Goal: Find specific page/section: Find specific page/section

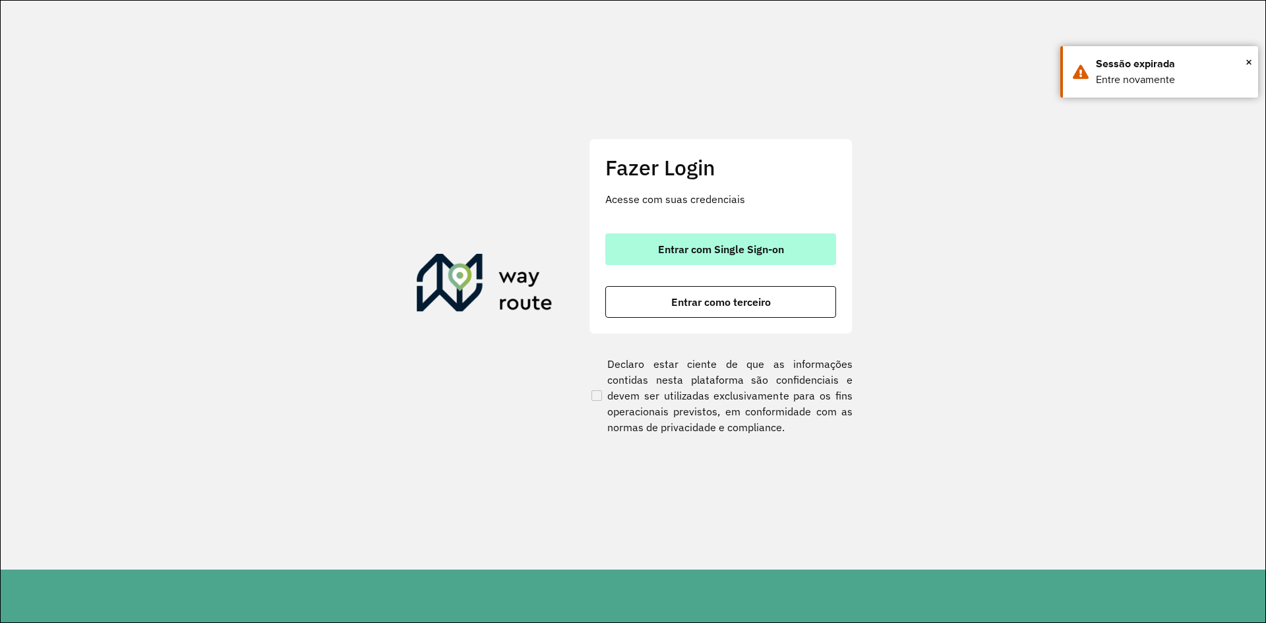
click at [622, 249] on button "Entrar com Single Sign-on" at bounding box center [720, 249] width 231 height 32
click at [626, 250] on button "Entrar com Single Sign-on" at bounding box center [720, 249] width 231 height 32
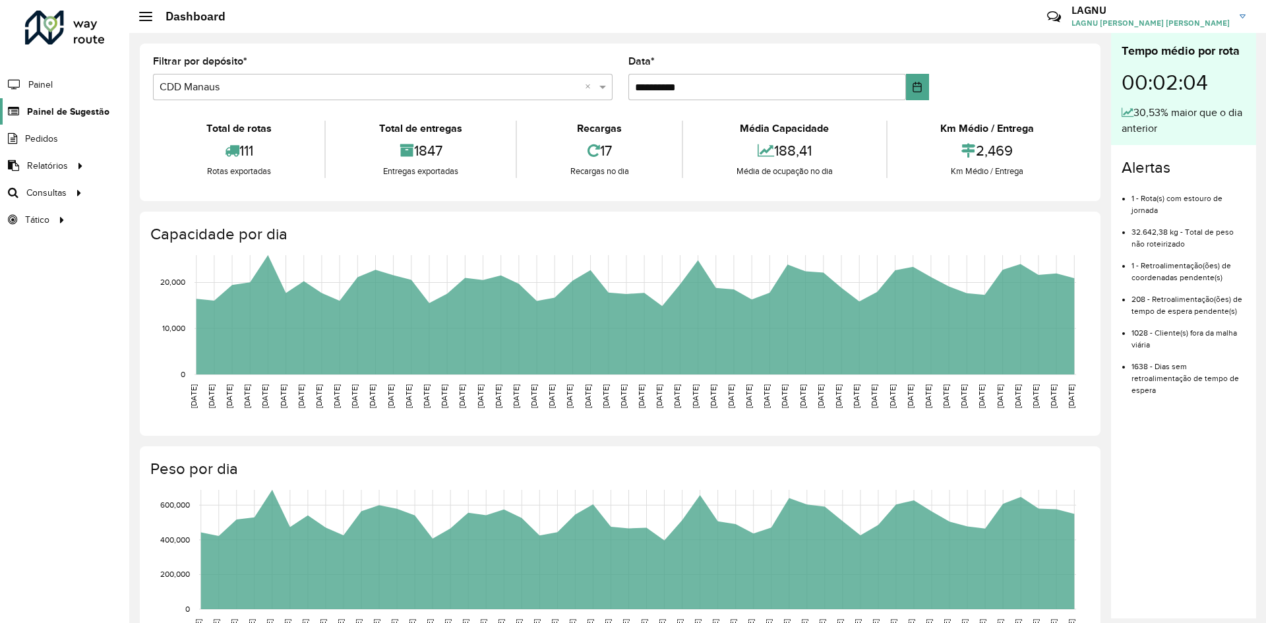
click at [27, 111] on span "Painel de Sugestão" at bounding box center [68, 112] width 82 height 14
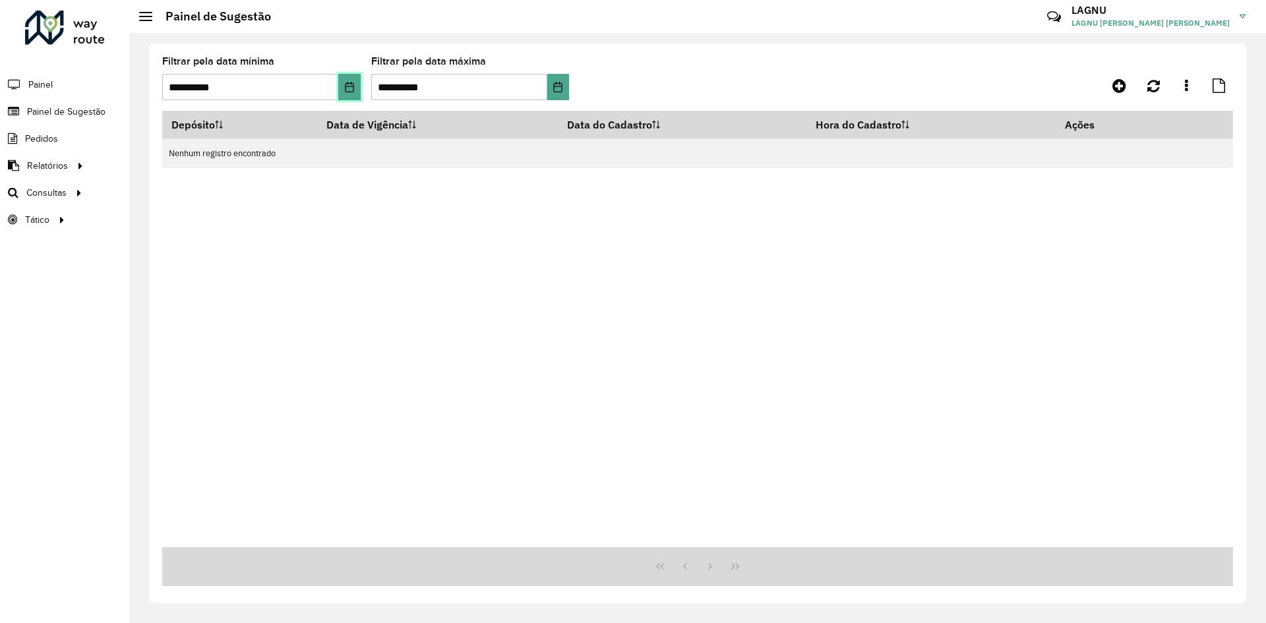
click at [342, 88] on button "Choose Date" at bounding box center [349, 87] width 22 height 26
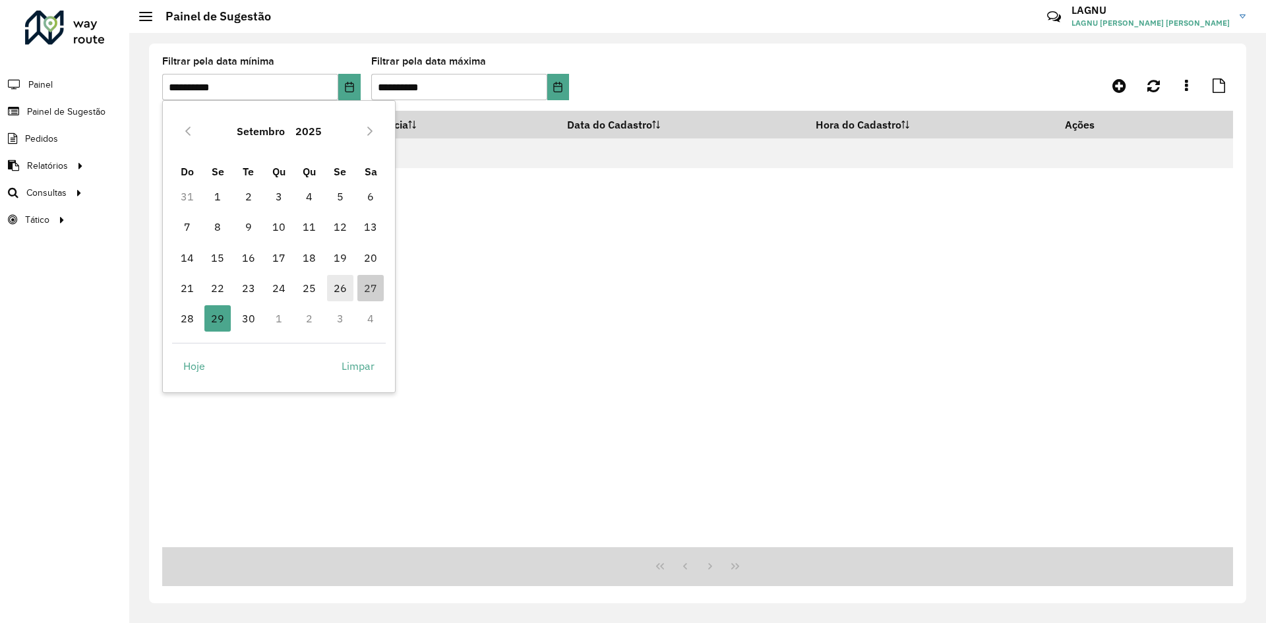
click at [338, 285] on span "26" at bounding box center [340, 288] width 26 height 26
type input "**********"
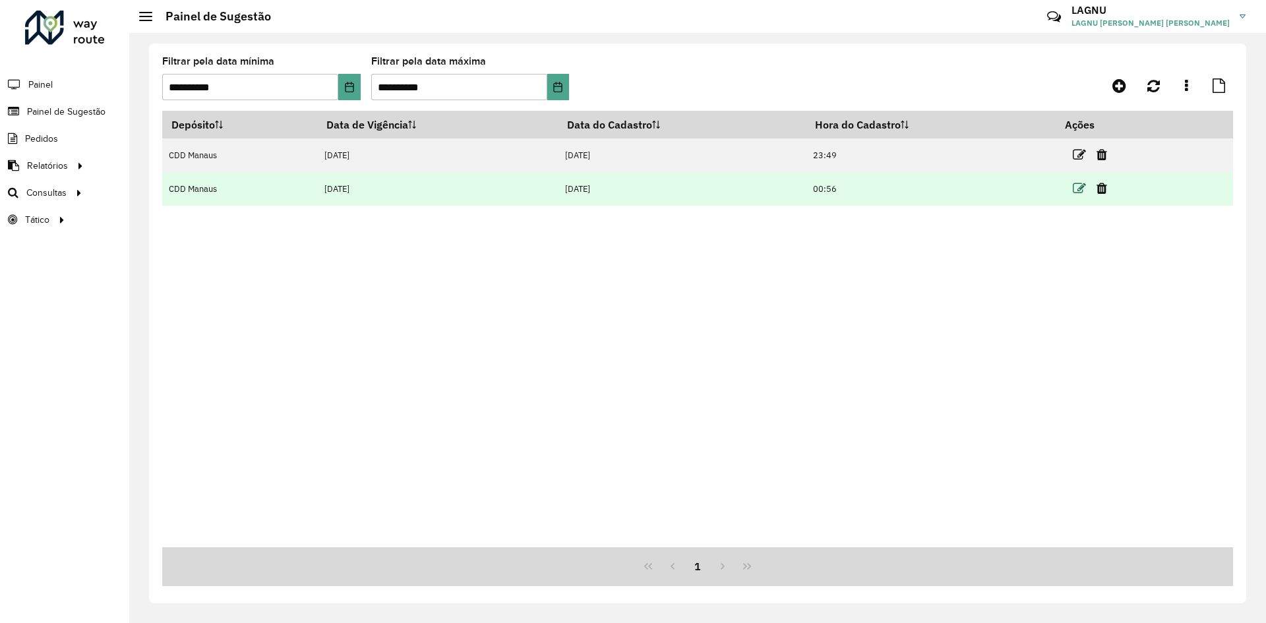
click at [1079, 191] on icon at bounding box center [1079, 188] width 13 height 13
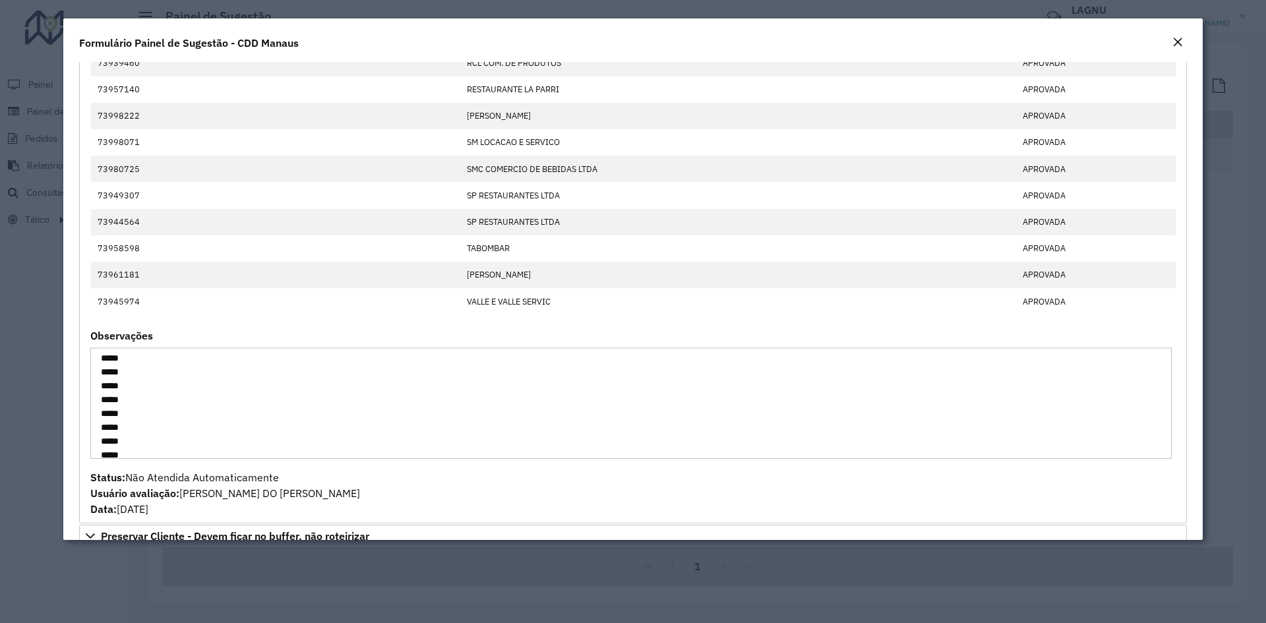
scroll to position [222, 0]
